Goal: Navigation & Orientation: Go to known website

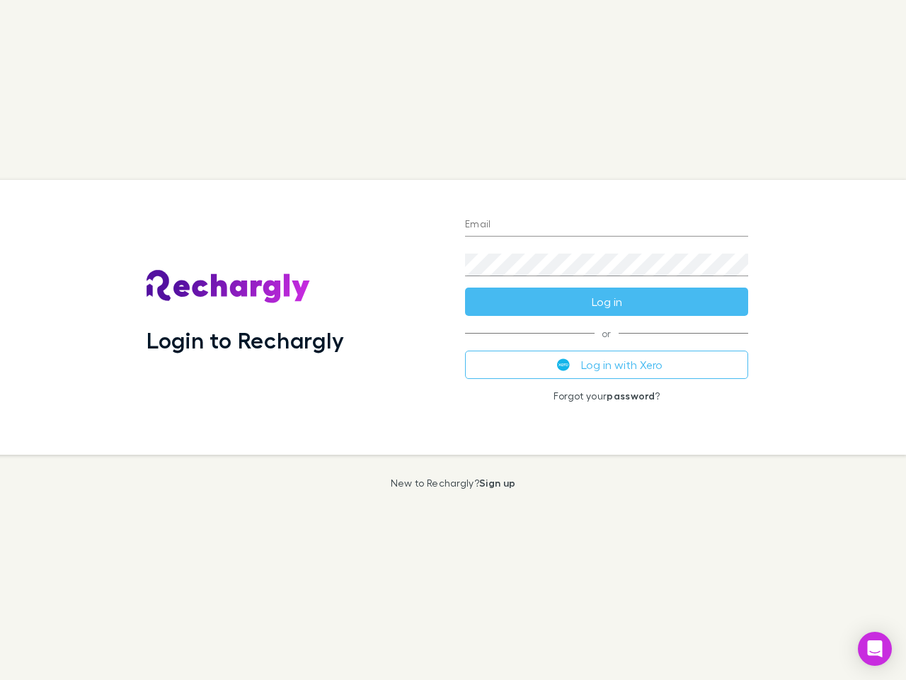
click at [453, 340] on div "Login to Rechargly" at bounding box center [294, 317] width 319 height 275
click at [607, 225] on input "Email" at bounding box center [606, 225] width 283 height 23
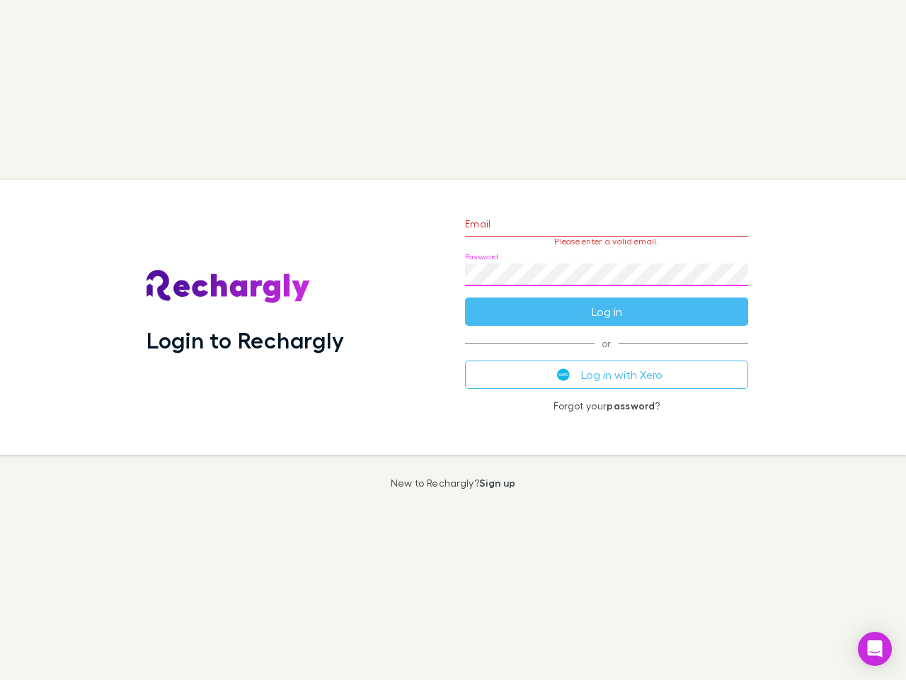
click at [607, 302] on form "Email Please enter a valid email. Password Log in" at bounding box center [606, 264] width 283 height 123
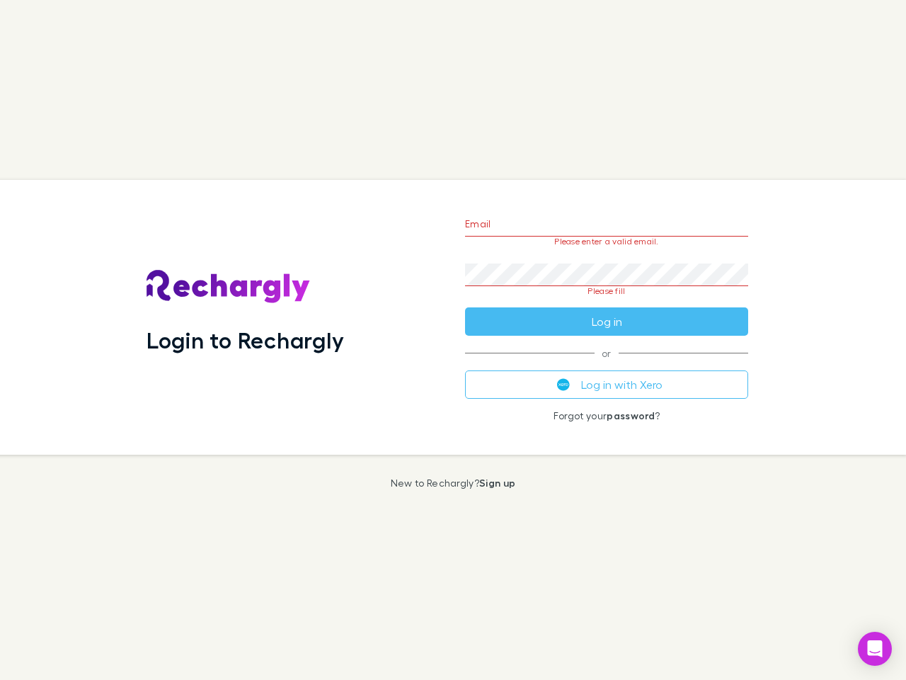
click at [607, 365] on div "Email Please enter a valid email. Password Please fill Log in or Log in with Xe…" at bounding box center [607, 317] width 306 height 275
click at [875, 649] on icon "Open Intercom Messenger" at bounding box center [875, 648] width 15 height 17
